Goal: Find specific page/section: Find specific page/section

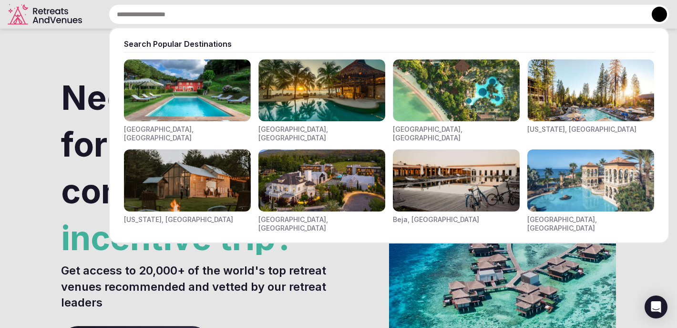
click at [220, 20] on input "text" at bounding box center [389, 14] width 561 height 20
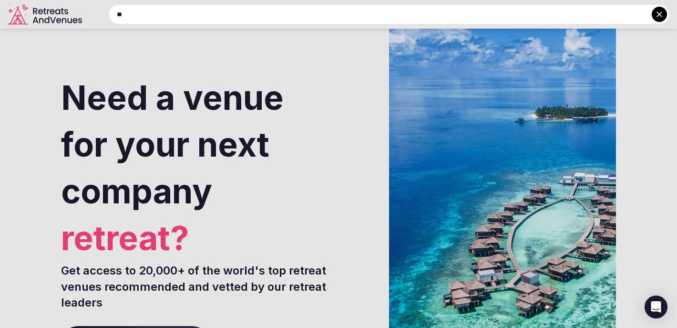
type input "*"
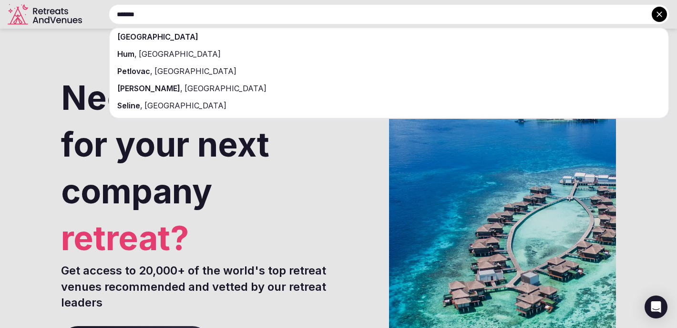
type input "*******"
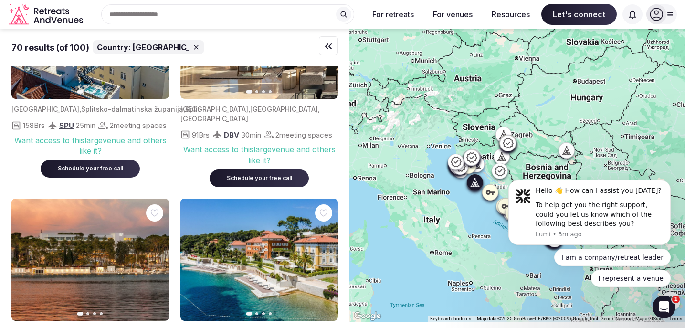
scroll to position [366, 0]
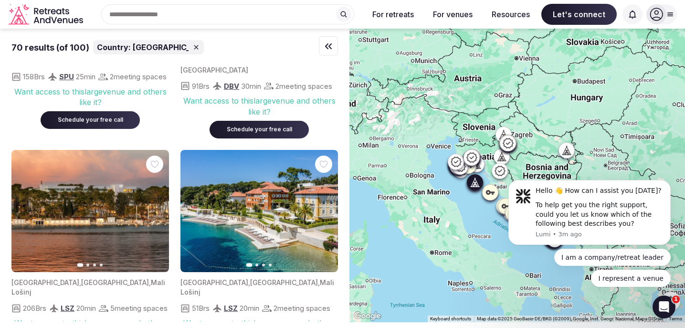
click at [326, 211] on icon "button" at bounding box center [325, 211] width 8 height 8
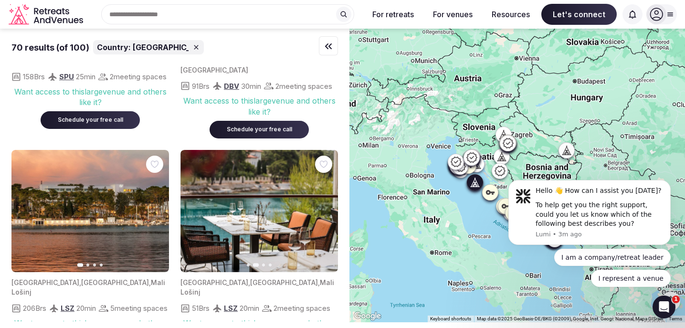
click at [326, 211] on icon "button" at bounding box center [325, 211] width 8 height 8
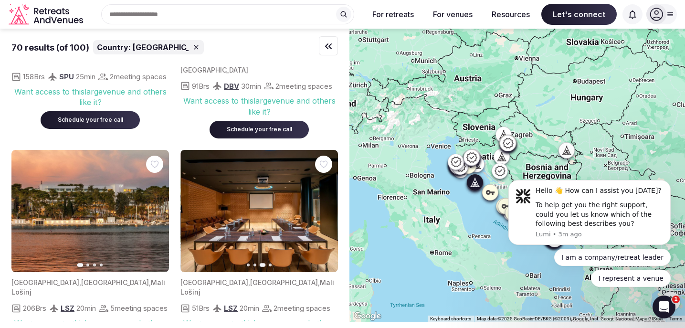
click at [326, 212] on icon "button" at bounding box center [325, 211] width 4 height 7
